Goal: Information Seeking & Learning: Learn about a topic

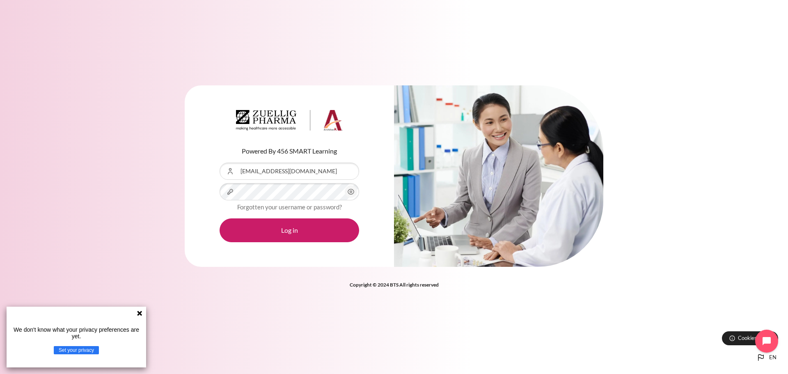
click at [137, 311] on icon at bounding box center [139, 313] width 7 height 7
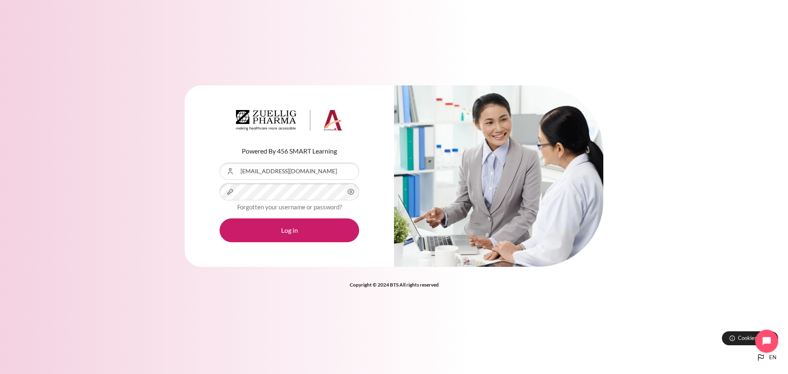
click at [352, 191] on icon "Content" at bounding box center [351, 192] width 10 height 10
click at [284, 233] on button "Log in" at bounding box center [290, 230] width 140 height 24
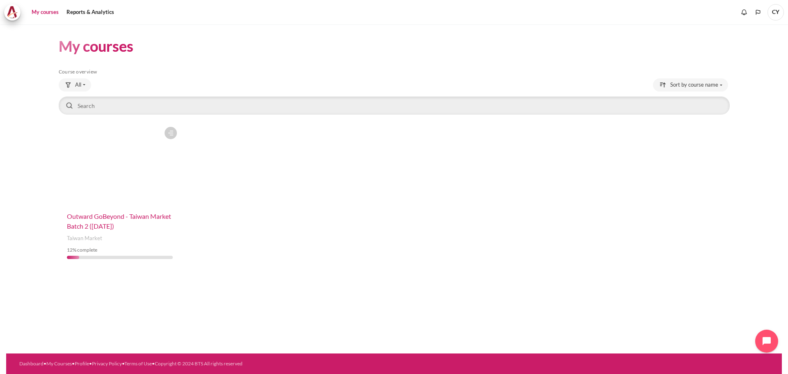
click at [106, 215] on span "Outward GoBeyond - Taiwan Market Batch 2 ([DATE])" at bounding box center [119, 221] width 104 height 18
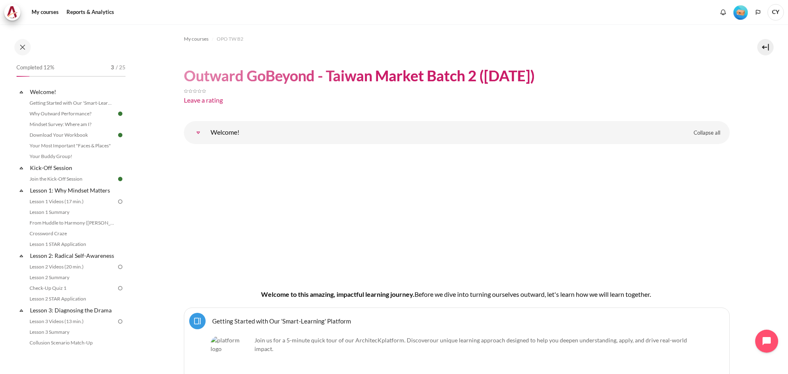
click at [652, 36] on ol "My courses OPO TW B2" at bounding box center [457, 38] width 546 height 13
click at [78, 190] on link "Lesson 1: Why Mindset Matters" at bounding box center [73, 190] width 88 height 11
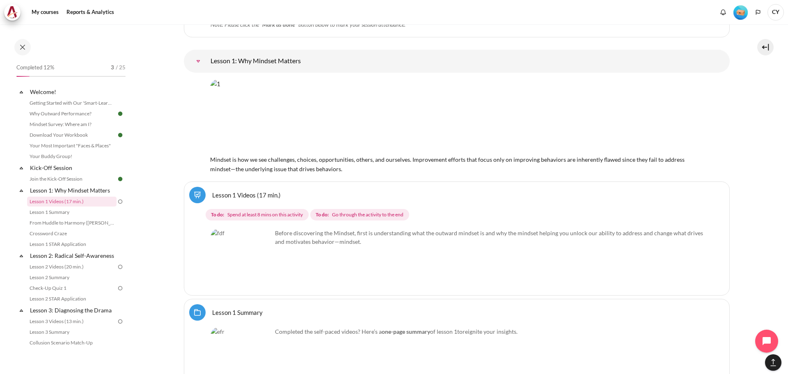
click at [239, 193] on link "Lesson 1 Videos (17 min.)" at bounding box center [246, 195] width 69 height 8
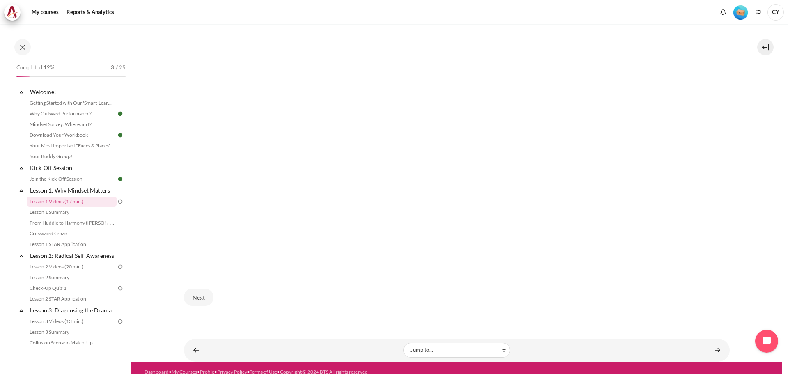
scroll to position [468, 0]
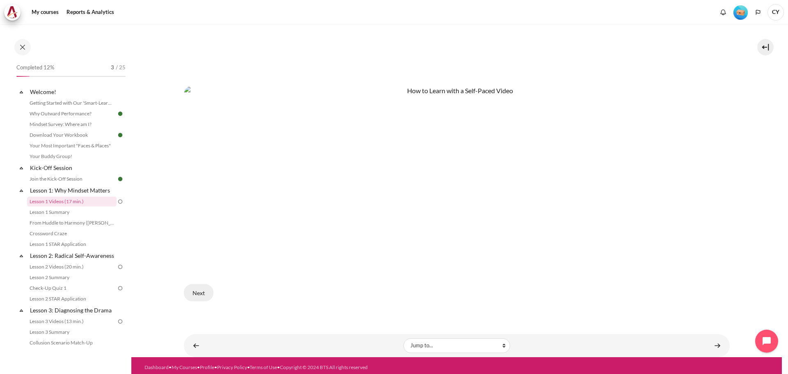
click at [196, 291] on button "Next" at bounding box center [199, 292] width 30 height 17
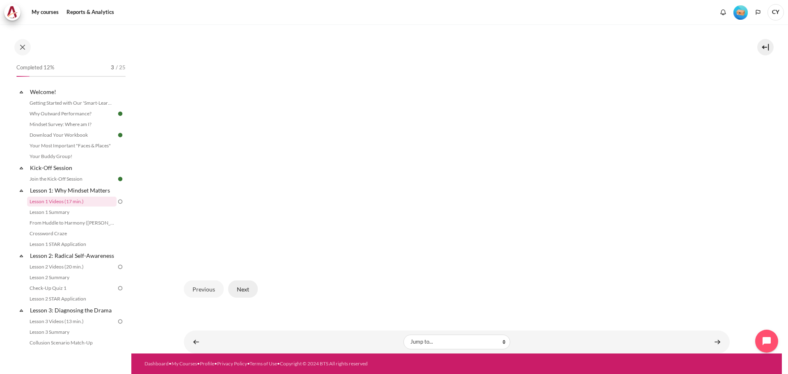
click at [245, 289] on button "Next" at bounding box center [243, 288] width 30 height 17
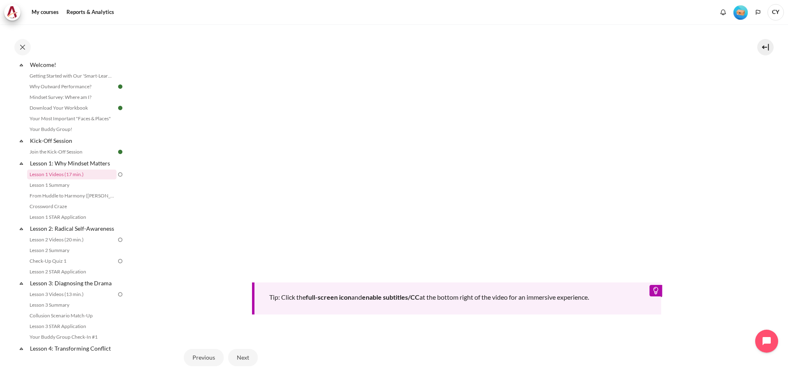
scroll to position [341, 0]
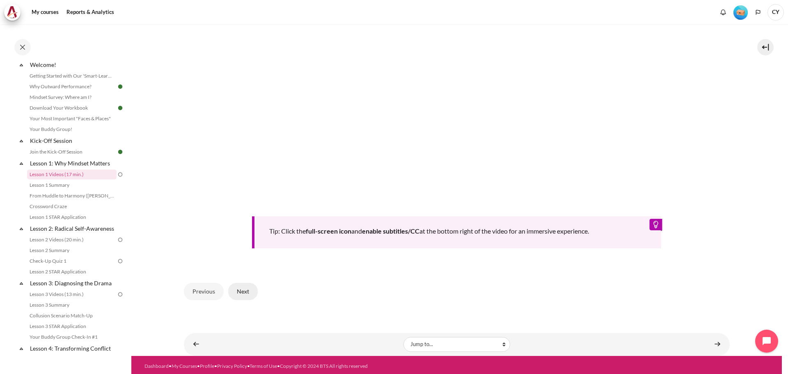
click at [238, 289] on button "Next" at bounding box center [243, 291] width 30 height 17
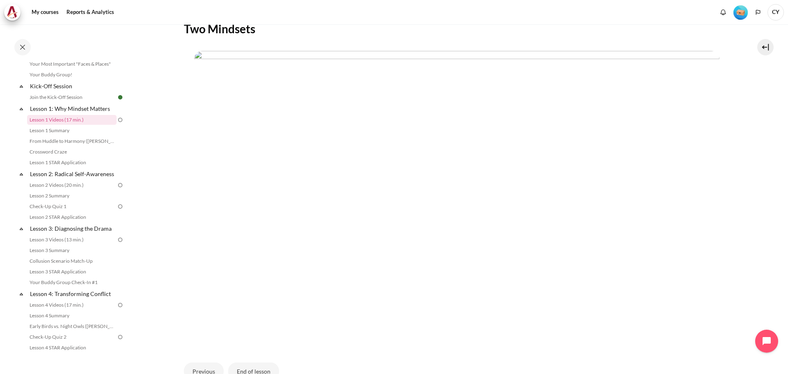
scroll to position [246, 0]
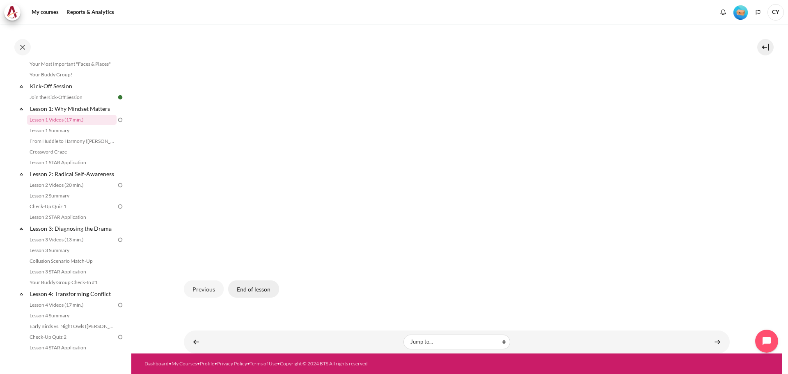
click at [260, 290] on button "End of lesson" at bounding box center [253, 288] width 51 height 17
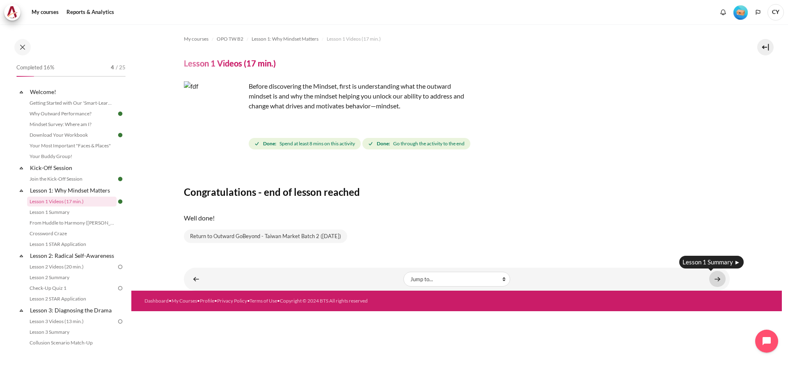
click at [719, 277] on link "Content" at bounding box center [718, 279] width 16 height 16
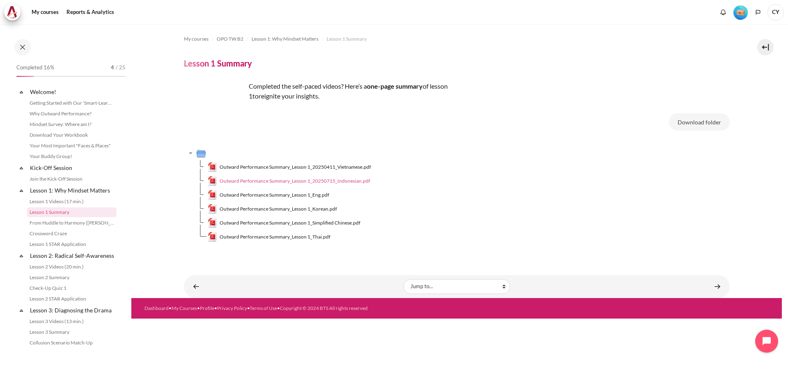
scroll to position [6, 0]
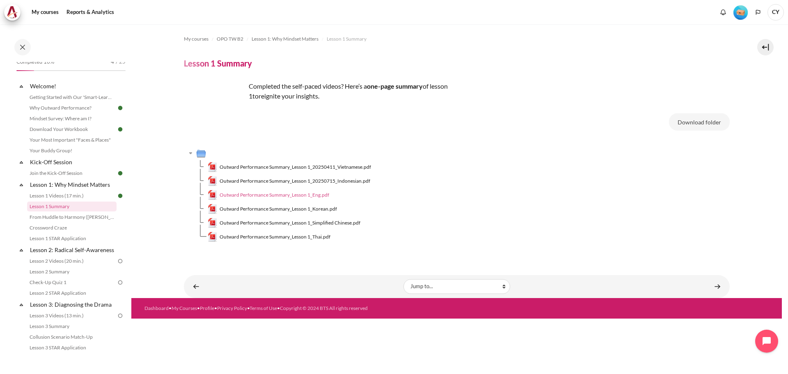
click at [287, 195] on span "Outward Performance Summary_Lesson 1_Eng.pdf" at bounding box center [275, 194] width 110 height 7
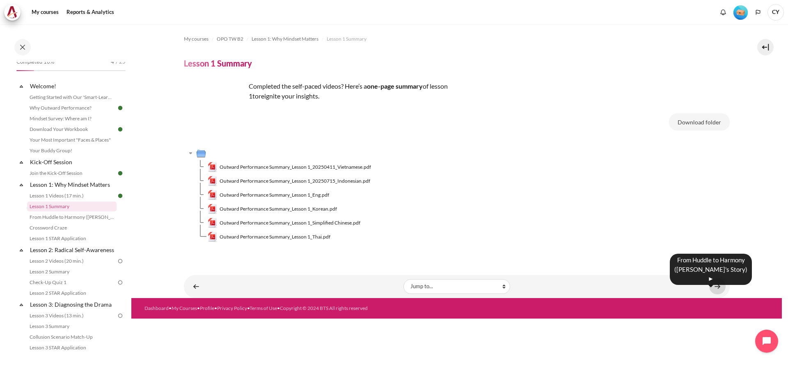
click at [718, 288] on link "Content" at bounding box center [718, 286] width 16 height 16
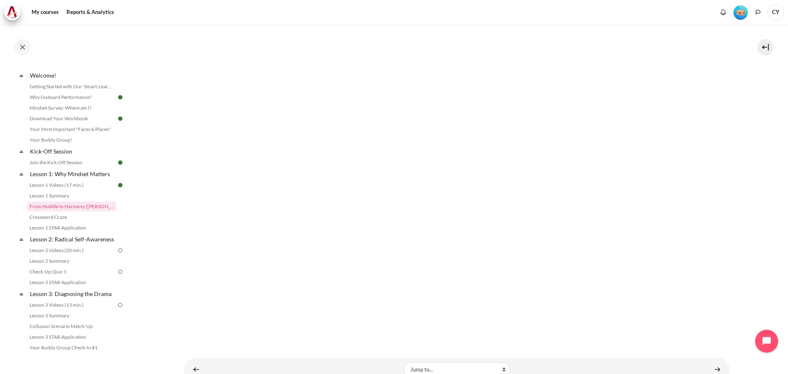
scroll to position [123, 0]
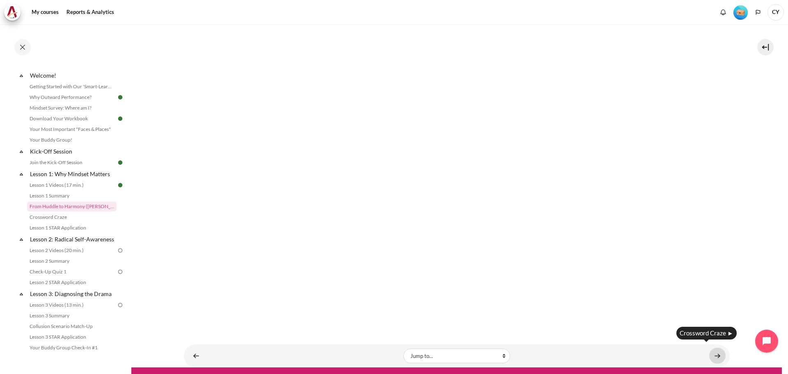
click at [712, 354] on link "Content" at bounding box center [718, 356] width 16 height 16
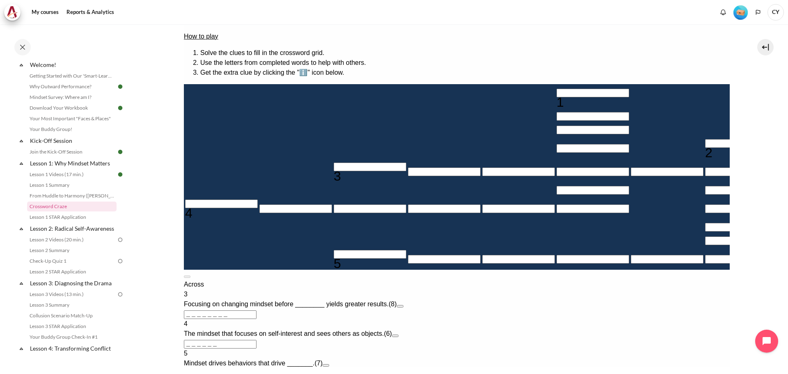
scroll to position [123, 0]
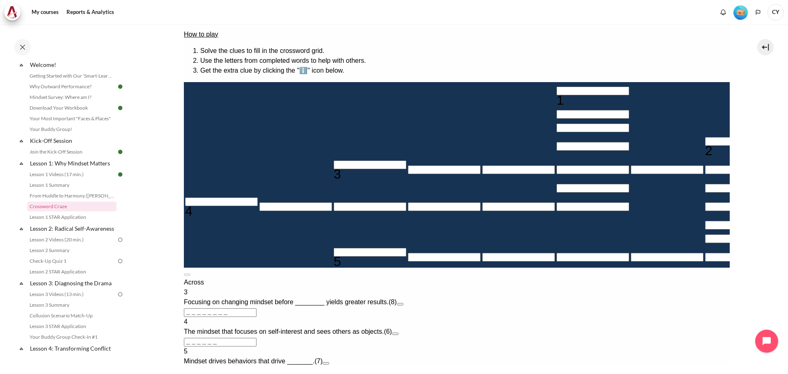
click at [256, 308] on input "＿＿＿＿＿＿＿＿" at bounding box center [220, 312] width 73 height 9
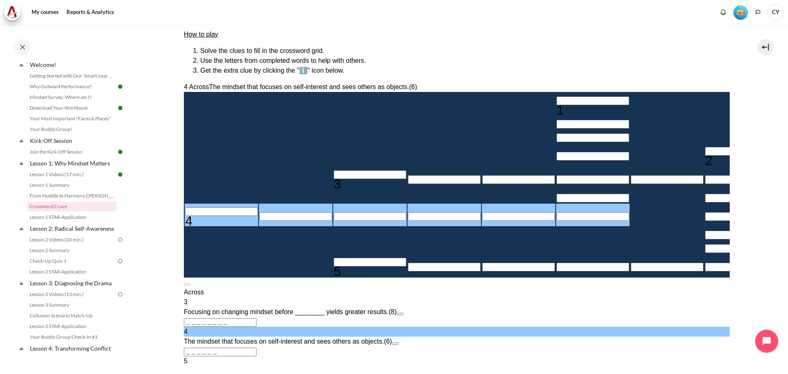
click at [256, 348] on input "＿＿＿＿＿＿" at bounding box center [220, 352] width 73 height 9
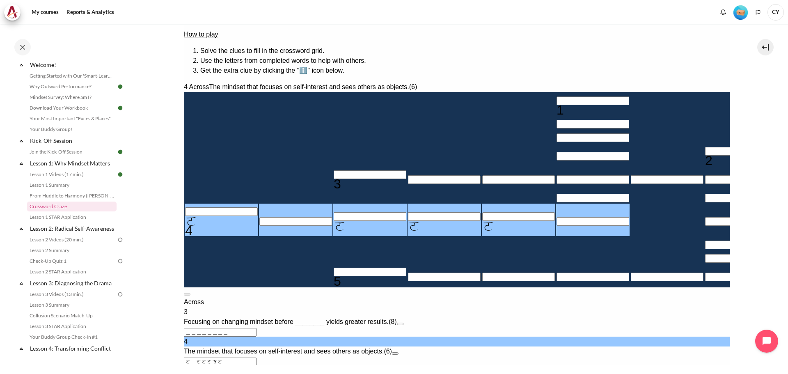
type input "ㄛ＿ㄛㄛㄛㄛ"
type input "＿＿＿＿＿＿ㄛ"
type input "ㄛ＿ㄛㄛㄛ＿"
type input "＿＿＿＿＿＿＿"
type input "INWARD"
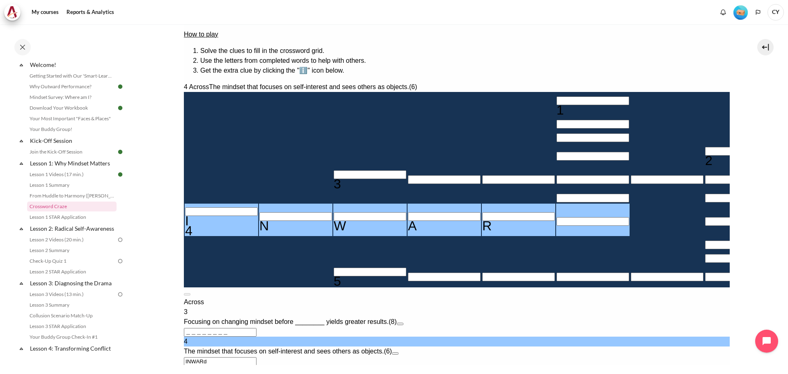
type input "＿＿＿＿＿＿D"
type input "INWARD"
click at [586, 297] on div "Across 3 Focusing on changing mindset before ________ yields greater results. (…" at bounding box center [457, 346] width 546 height 99
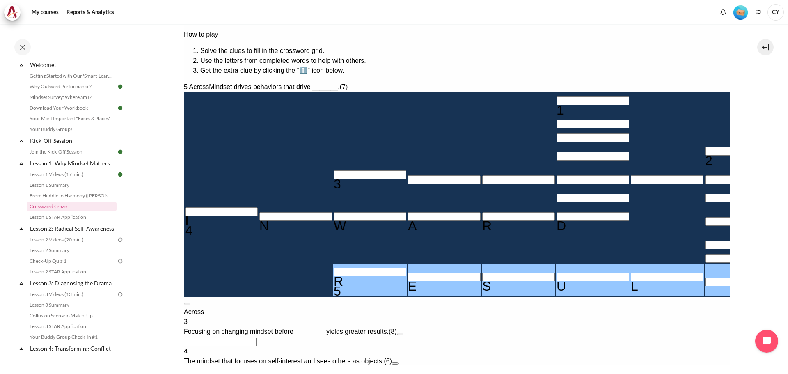
type input "RESULT＿"
type input "＿＿＿＿＿＿T"
type input "RESULTS"
click at [607, 307] on div "Across 3 Focusing on changing mindset before ________ yields greater results. (…" at bounding box center [457, 356] width 546 height 99
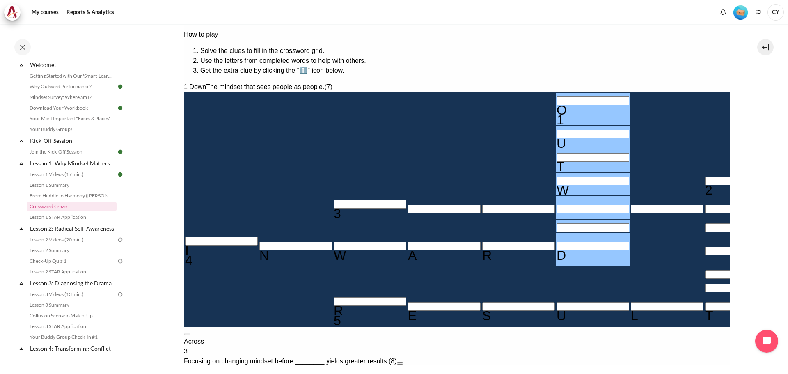
type input "OUTWa＿D"
type input "＿＿＿A＿＿＿＿"
type input "OUTWARt"
type input "INWART"
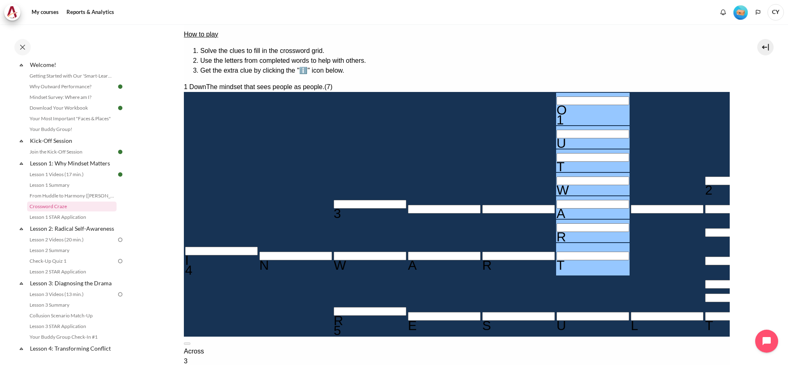
type input "OUTWAR"
type input "INWAR＿"
type input "OUTWARd"
type input "INWARD"
type input "OUTWARD"
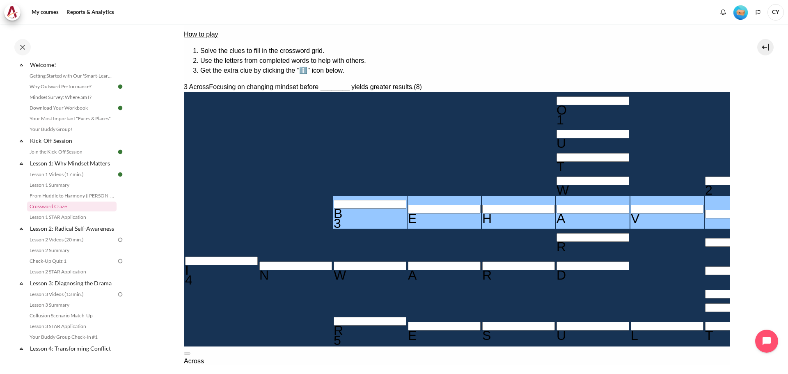
type input "BEHAVI＿＿"
type input "＿I＿＿＿＿T"
type input "BEHAVIOR"
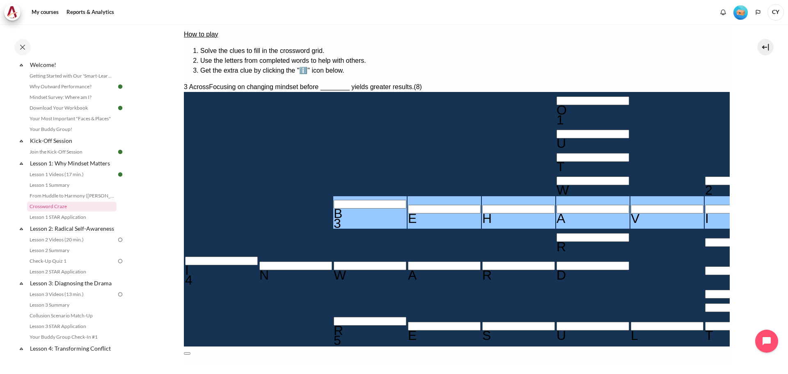
click at [190, 352] on button at bounding box center [187, 353] width 7 height 2
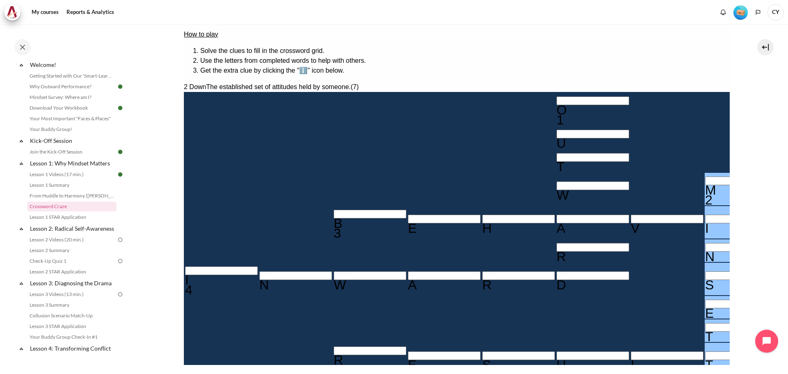
type input "MINSET"
type input "RESUL＿S"
type input "MINDSET"
type input "RESULTS"
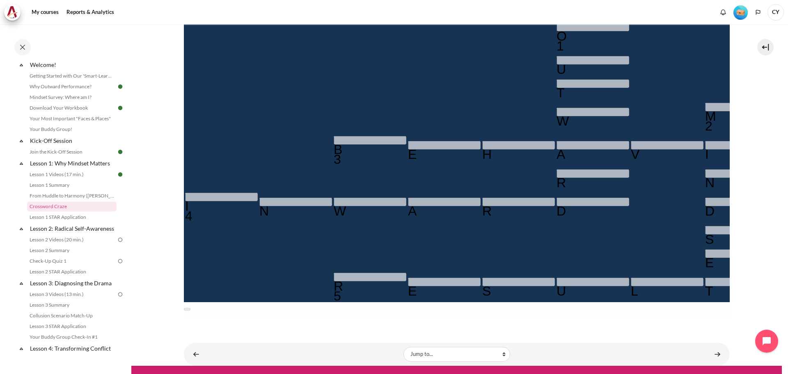
scroll to position [200, 0]
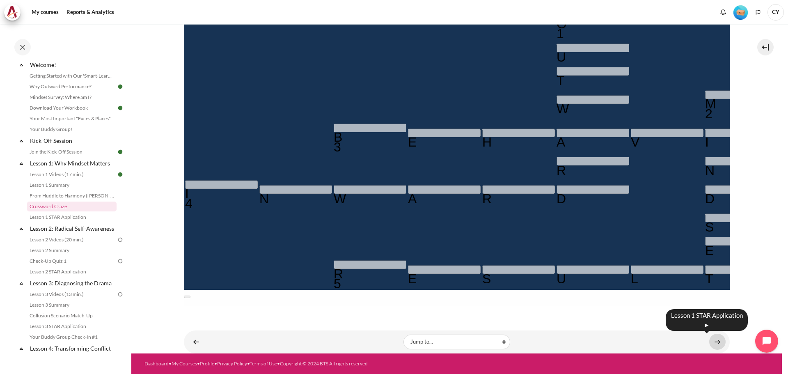
click at [712, 342] on link "Content" at bounding box center [718, 342] width 16 height 16
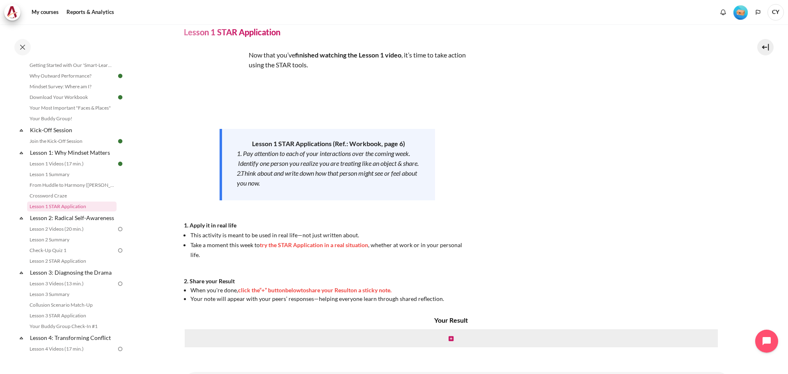
scroll to position [73, 0]
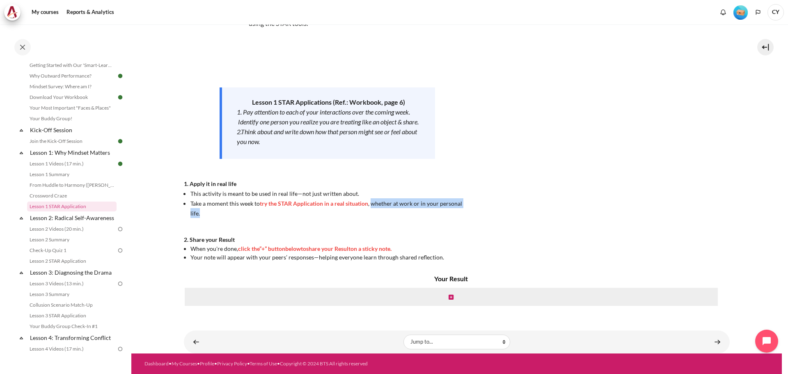
drag, startPoint x: 372, startPoint y: 214, endPoint x: 476, endPoint y: 218, distance: 103.5
click at [476, 214] on div "Now that you’ve finished watching the Lesson 1 video , it’s time to take action…" at bounding box center [457, 135] width 546 height 253
click at [466, 228] on div "Now that you’ve finished watching the Lesson 1 video , it’s time to take action…" at bounding box center [327, 135] width 287 height 253
click at [450, 298] on icon "Content" at bounding box center [451, 297] width 5 height 6
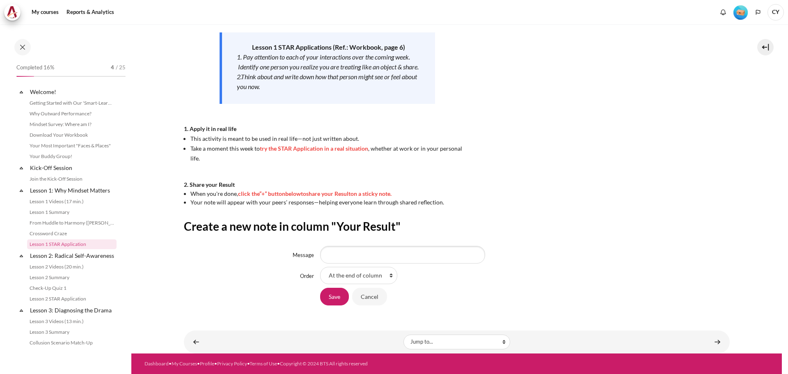
scroll to position [38, 0]
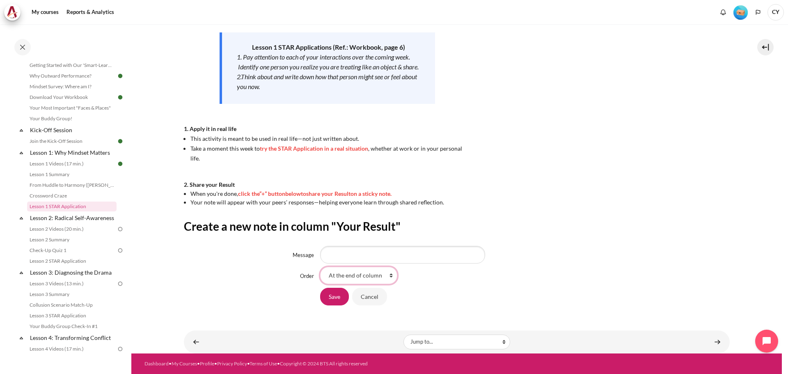
click at [388, 274] on select "At the end of column First place in column" at bounding box center [358, 275] width 77 height 17
click at [423, 282] on div "At the end of column First place in column" at bounding box center [525, 275] width 410 height 17
click at [342, 254] on input "Message" at bounding box center [402, 254] width 165 height 17
click at [518, 223] on h2 "Create a new note in column "Your Result"" at bounding box center [457, 226] width 546 height 15
click at [365, 294] on input "Cancel" at bounding box center [369, 296] width 35 height 17
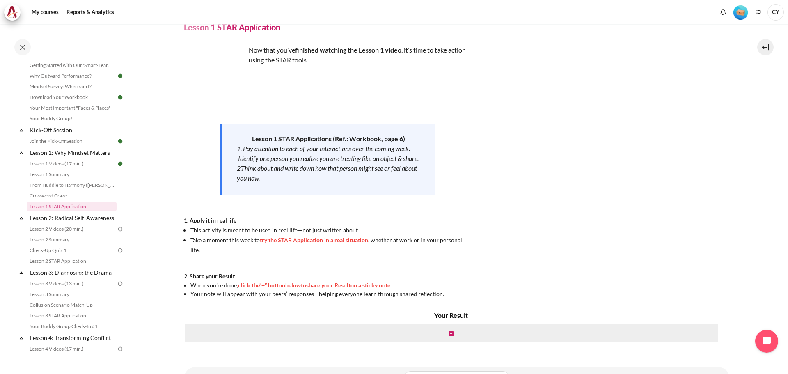
scroll to position [73, 0]
